Goal: Task Accomplishment & Management: Manage account settings

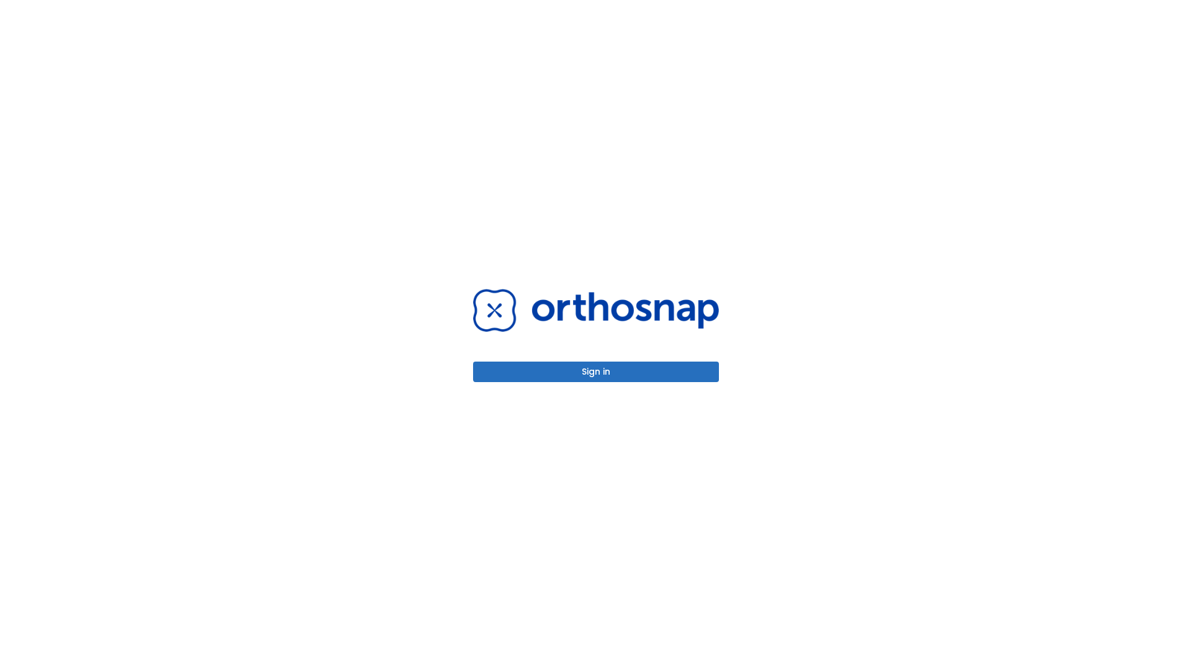
click at [596, 371] on button "Sign in" at bounding box center [596, 371] width 246 height 20
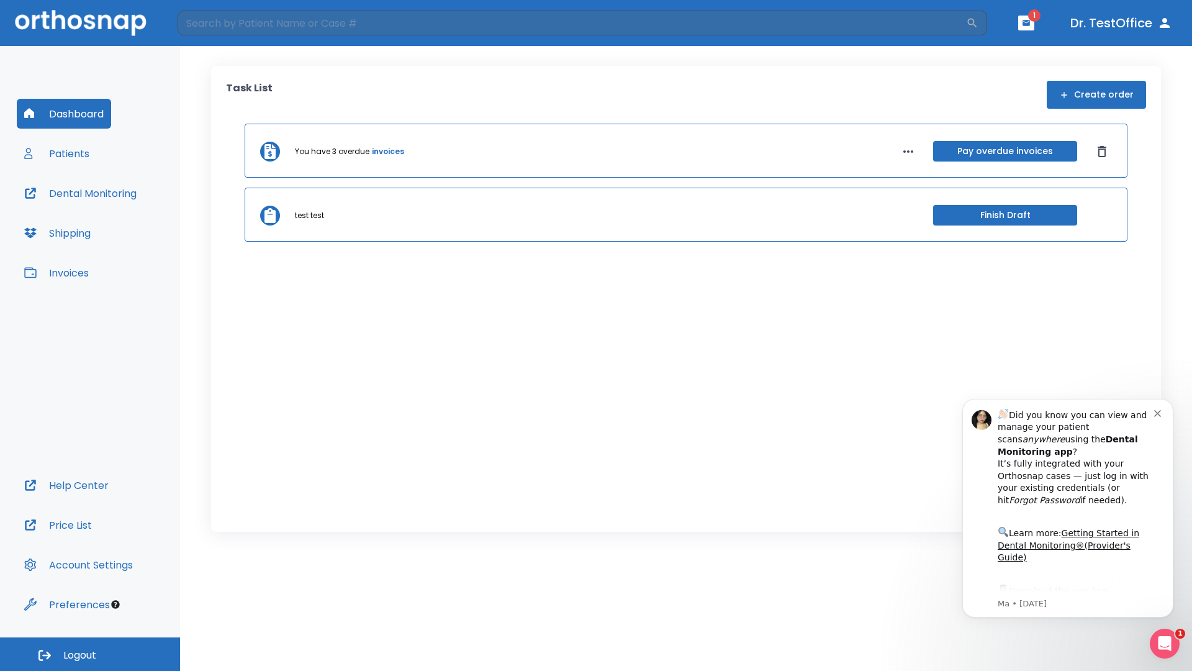
click at [90, 654] on span "Logout" at bounding box center [79, 655] width 33 height 14
